Goal: Navigation & Orientation: Find specific page/section

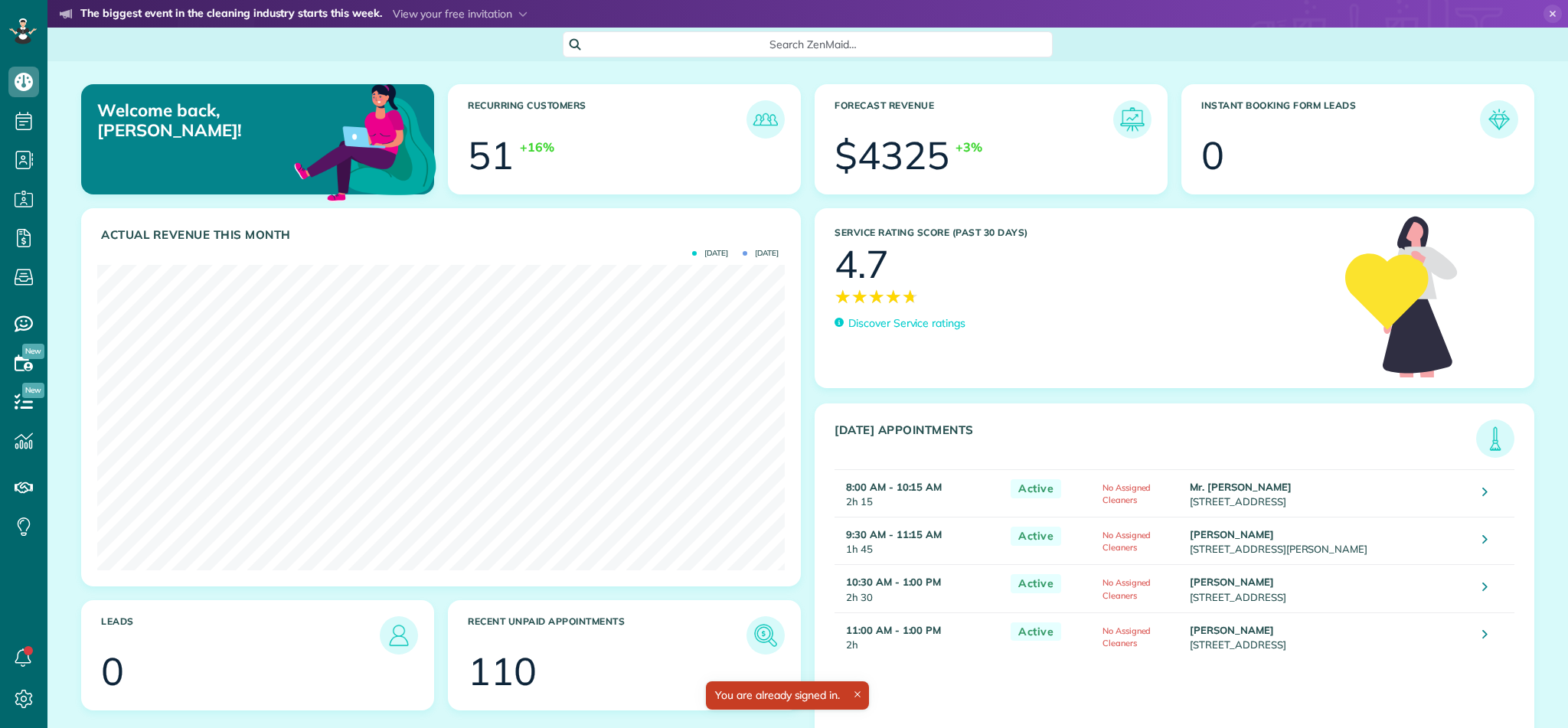
scroll to position [306, 687]
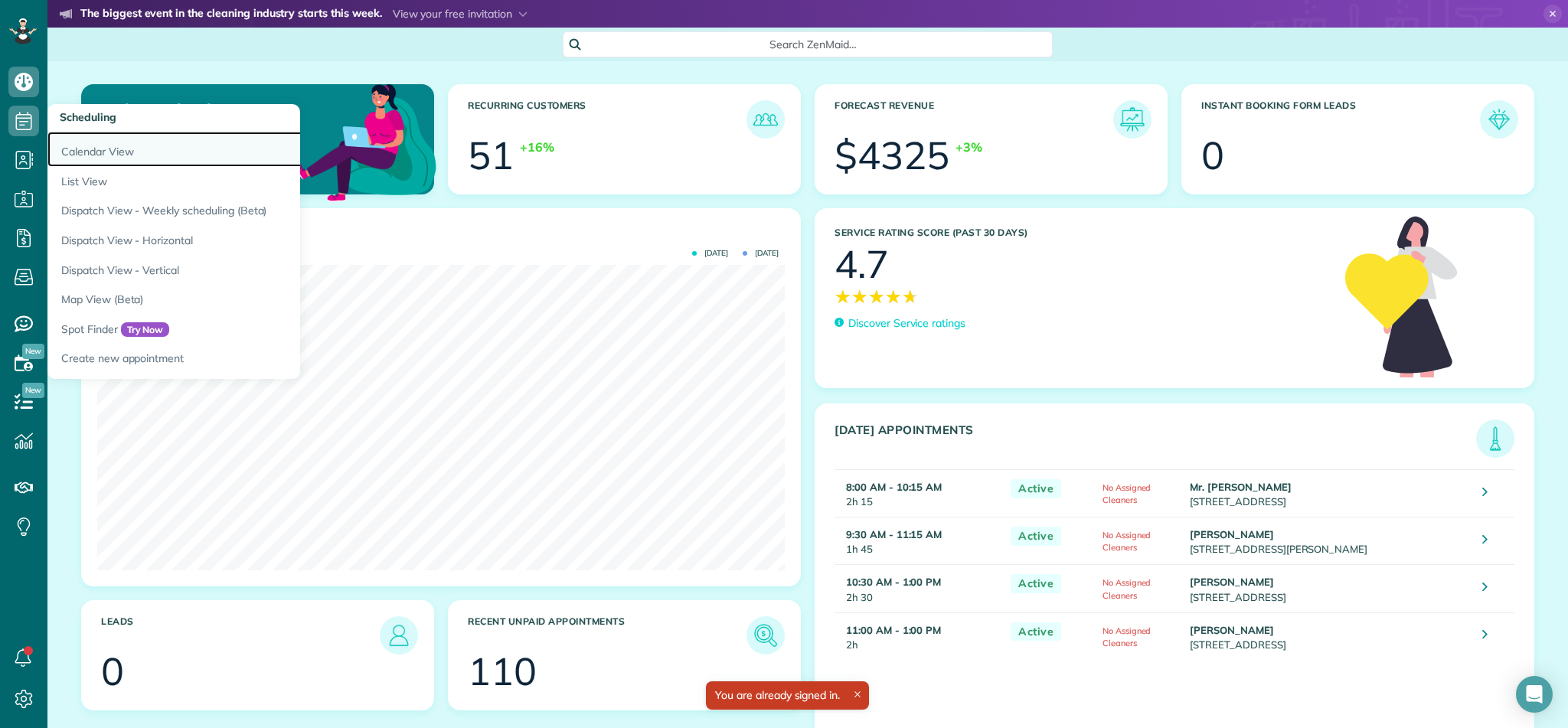
click at [98, 154] on link "Calendar View" at bounding box center [239, 149] width 383 height 35
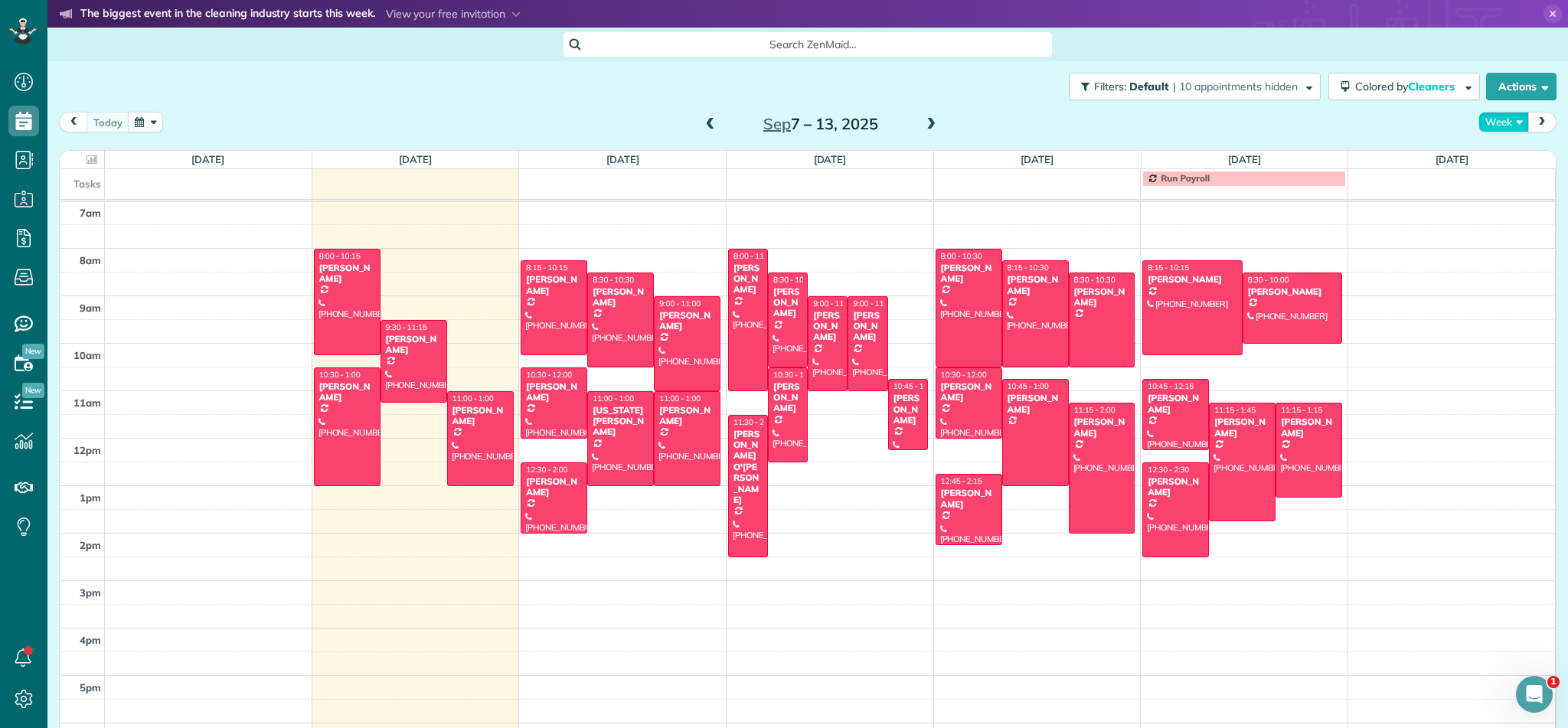
click at [1512, 123] on button "Week" at bounding box center [1503, 121] width 50 height 21
click at [1516, 220] on link "Month" at bounding box center [1539, 219] width 121 height 31
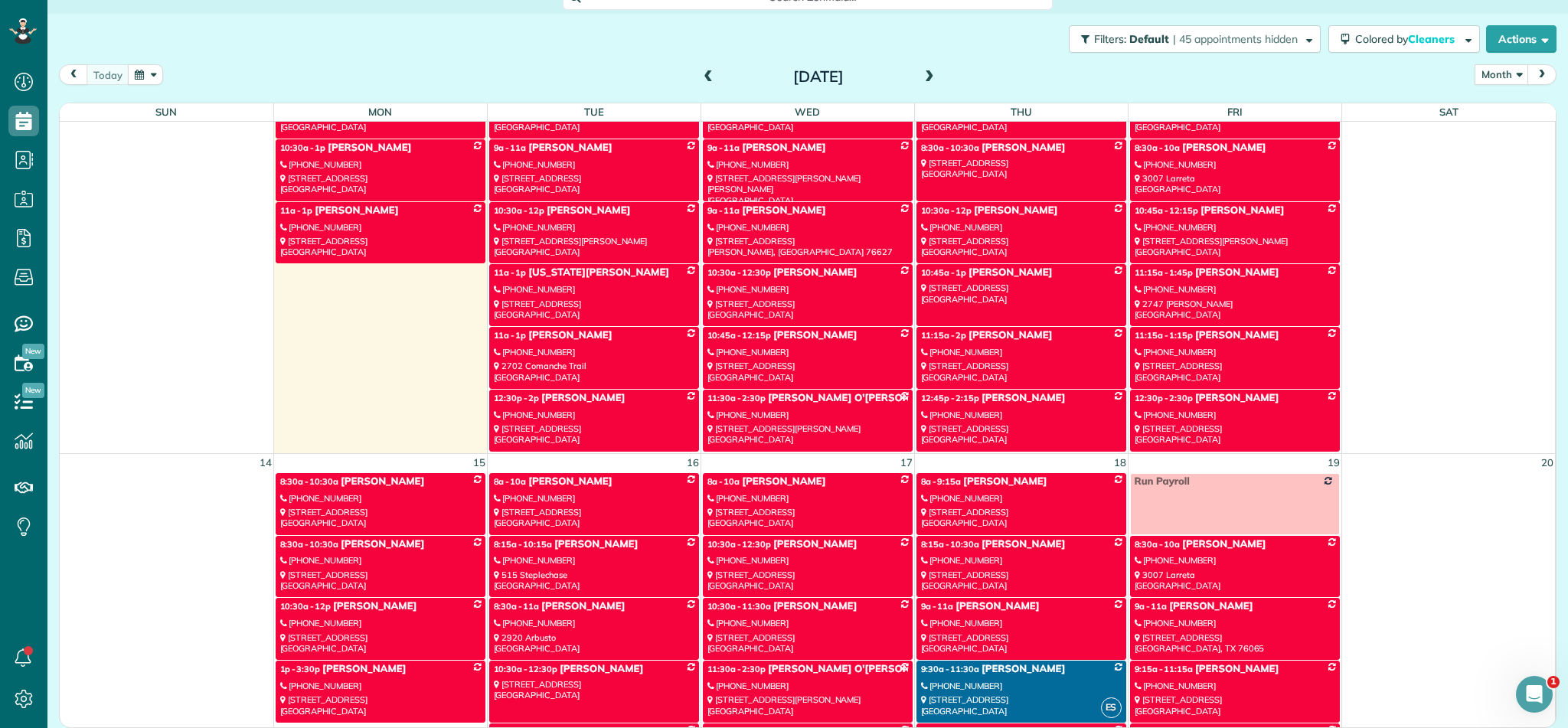
scroll to position [736, 0]
